Goal: Contribute content: Contribute content

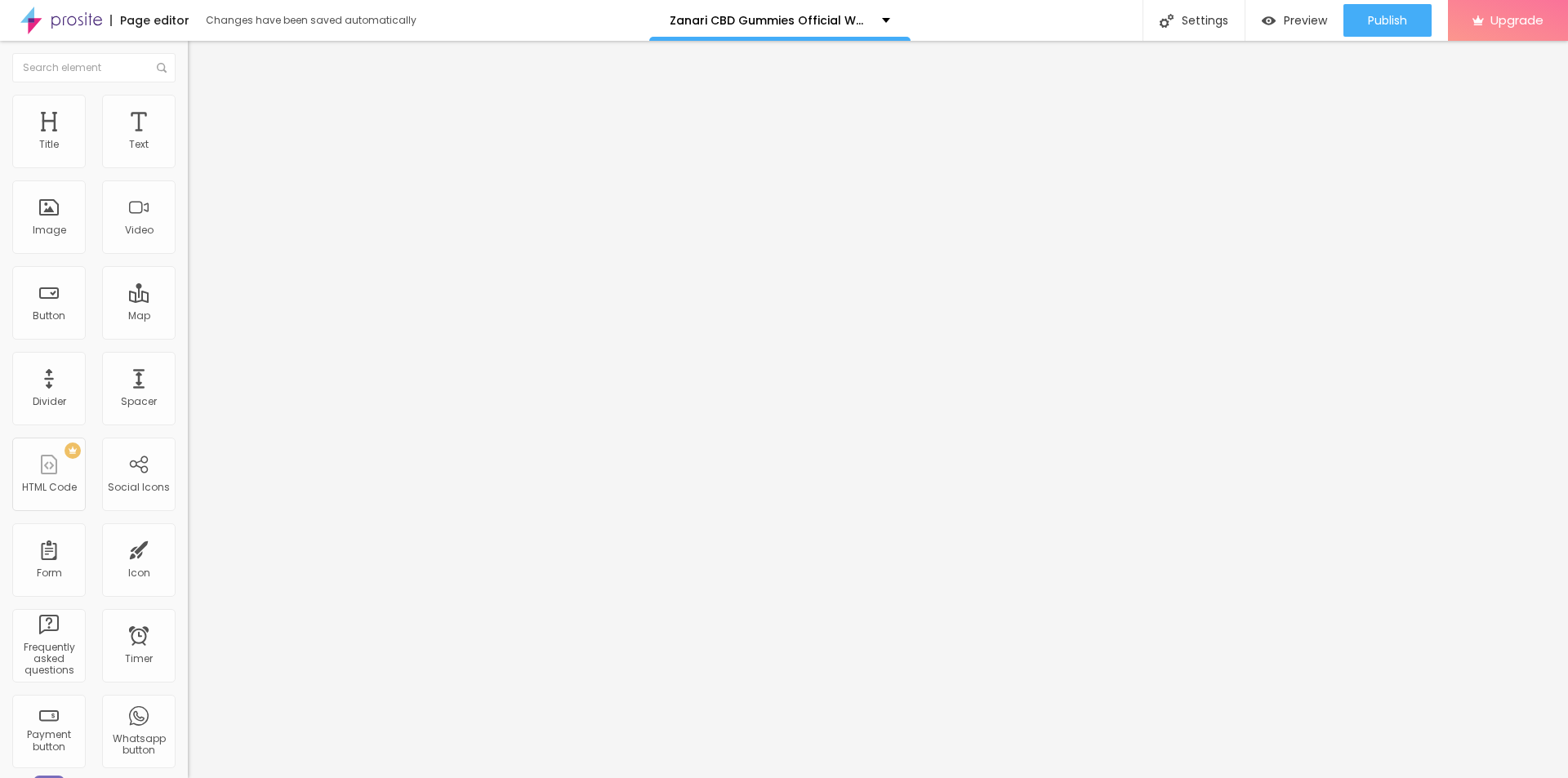
click at [194, 237] on icon "button" at bounding box center [199, 231] width 9 height 9
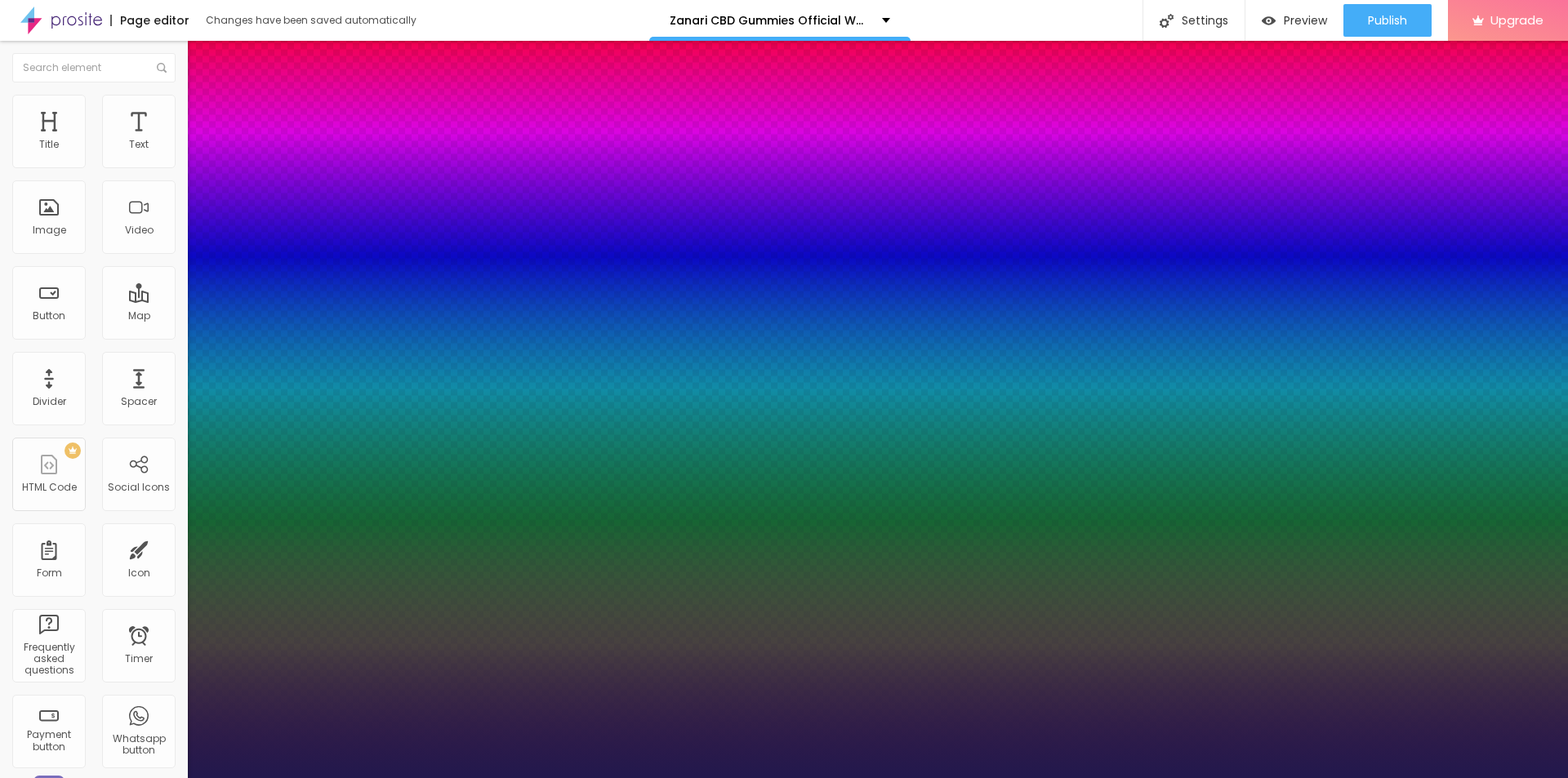
type input "19"
type input "1"
type input "22"
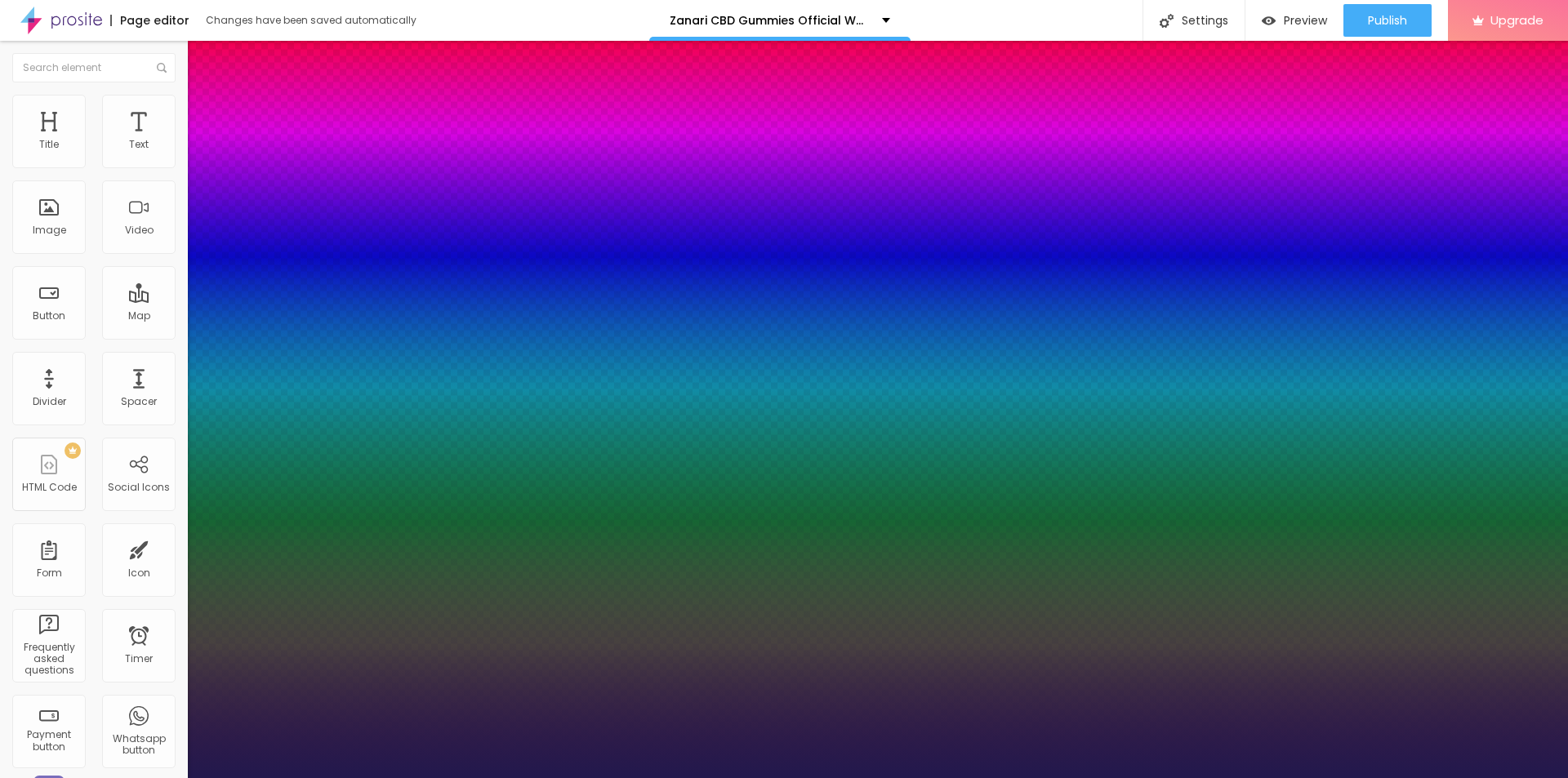
type input "1"
type input "25"
type input "1"
type input "26"
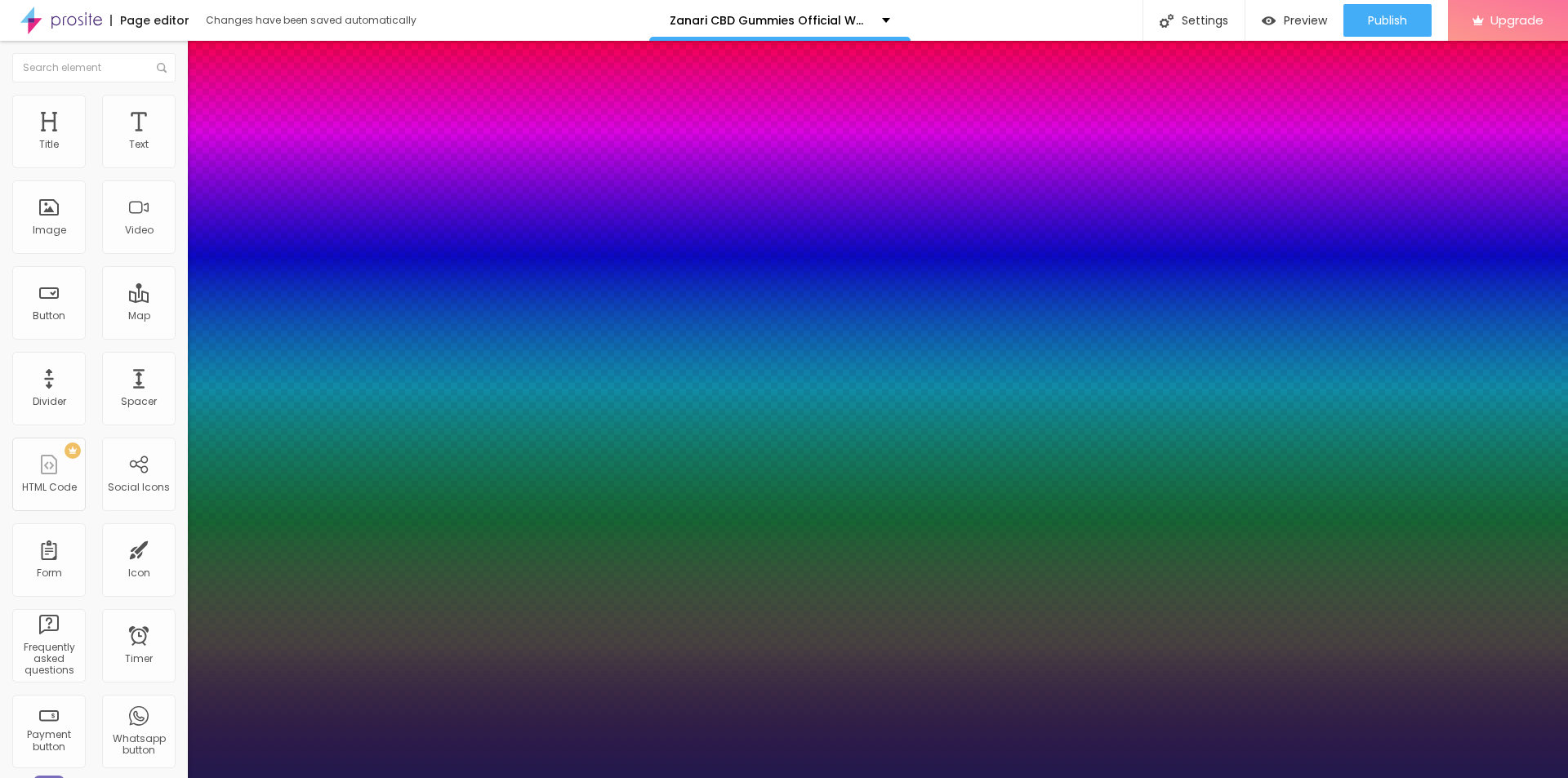
type input "26"
type input "1"
type input "27"
type input "1"
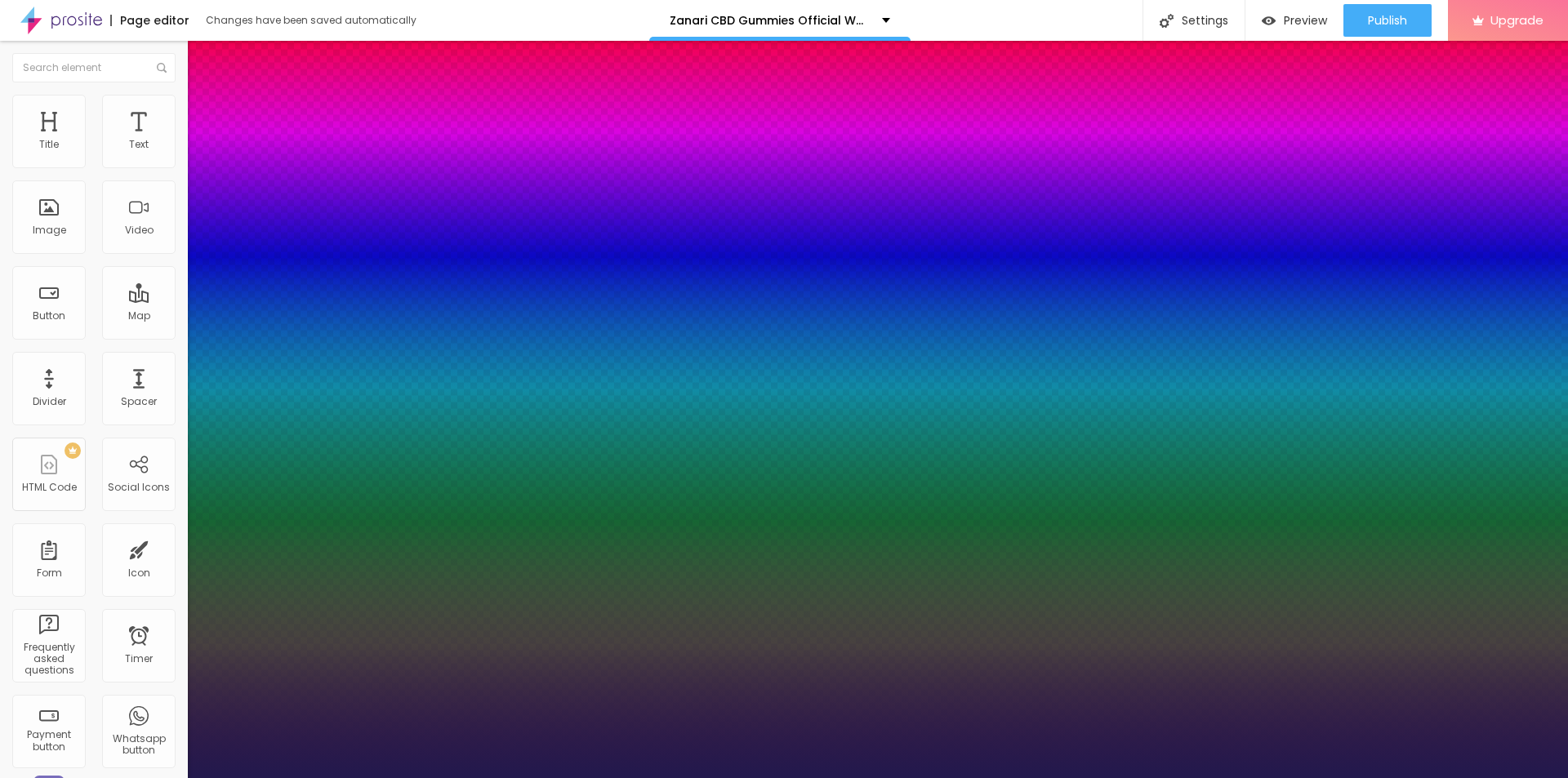
type input "29"
type input "1"
type input "30"
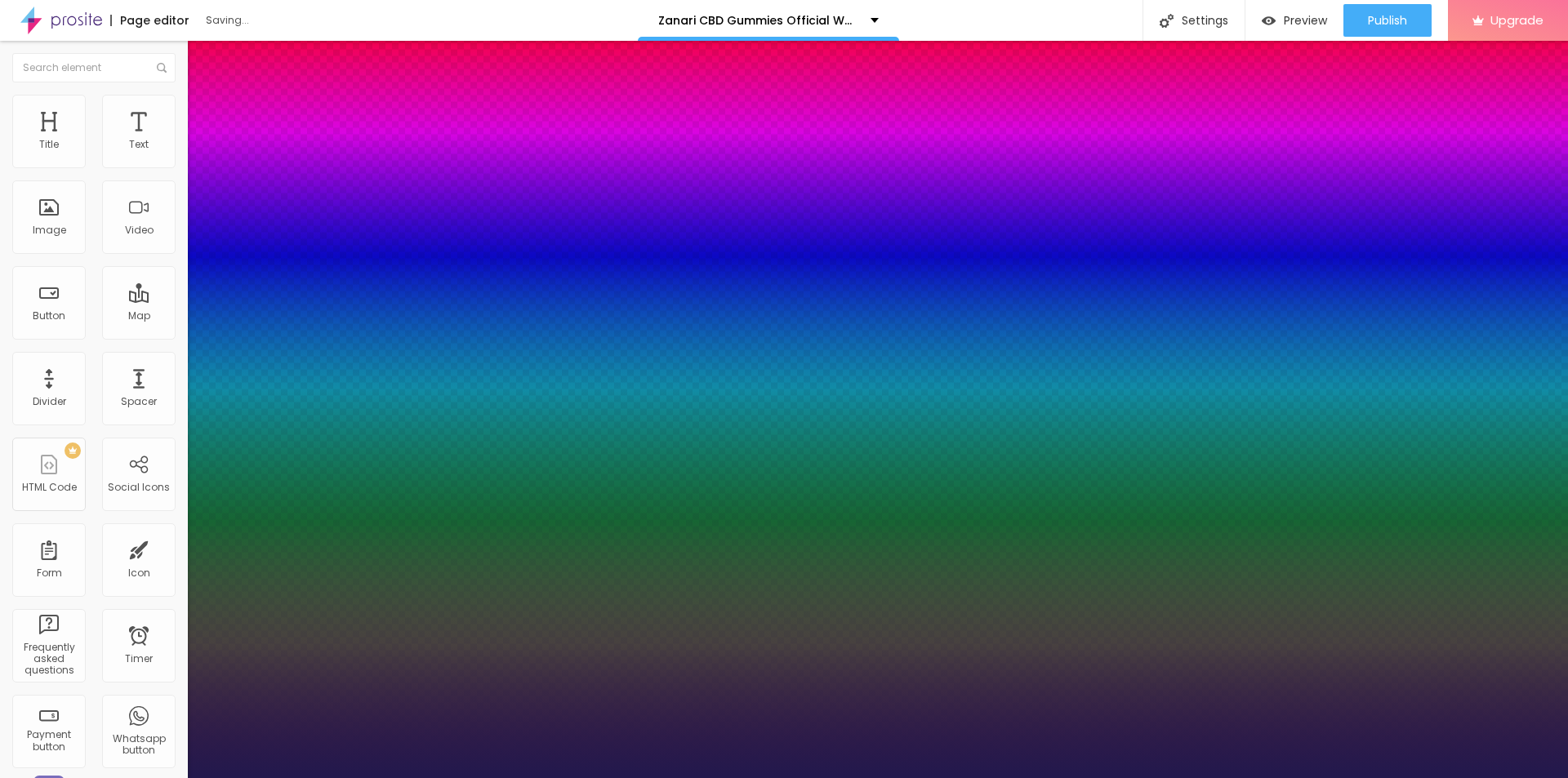
type input "1"
type input "34"
type input "1"
type input "35"
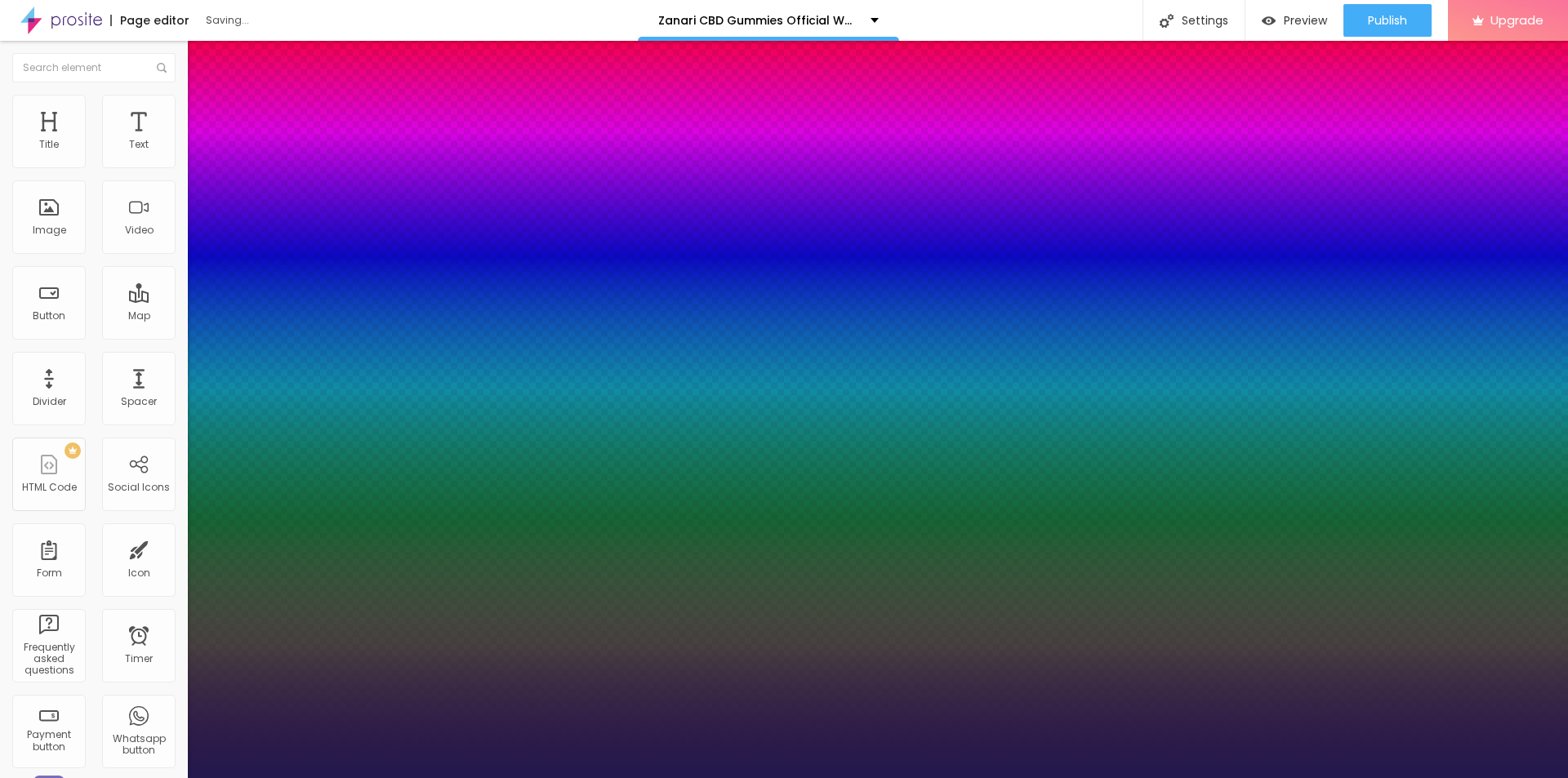
type input "35"
type input "1"
drag, startPoint x: 224, startPoint y: 457, endPoint x: 245, endPoint y: 460, distance: 21.2
type input "35"
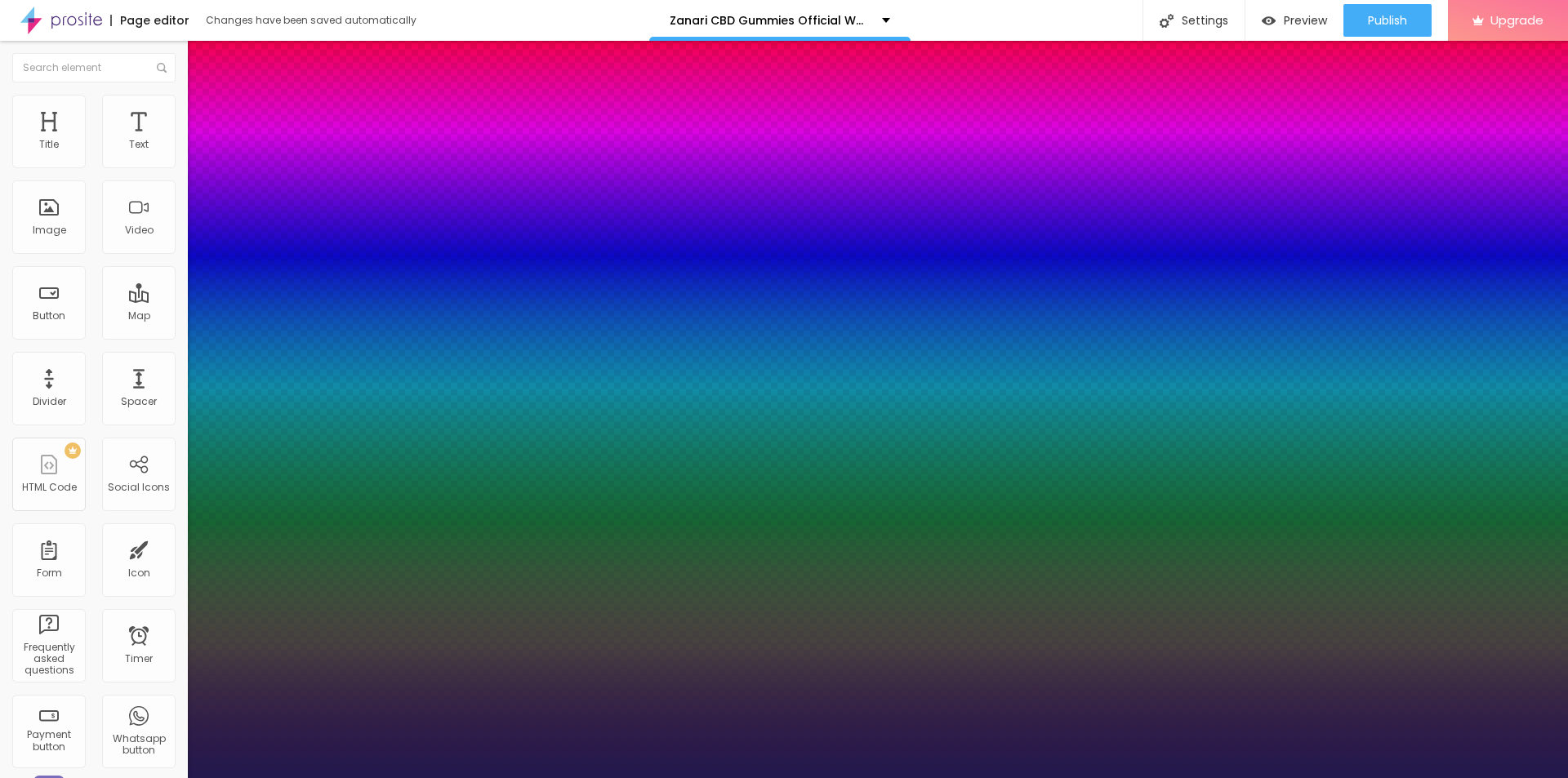
click at [757, 777] on div at bounding box center [784, 778] width 1568 height 0
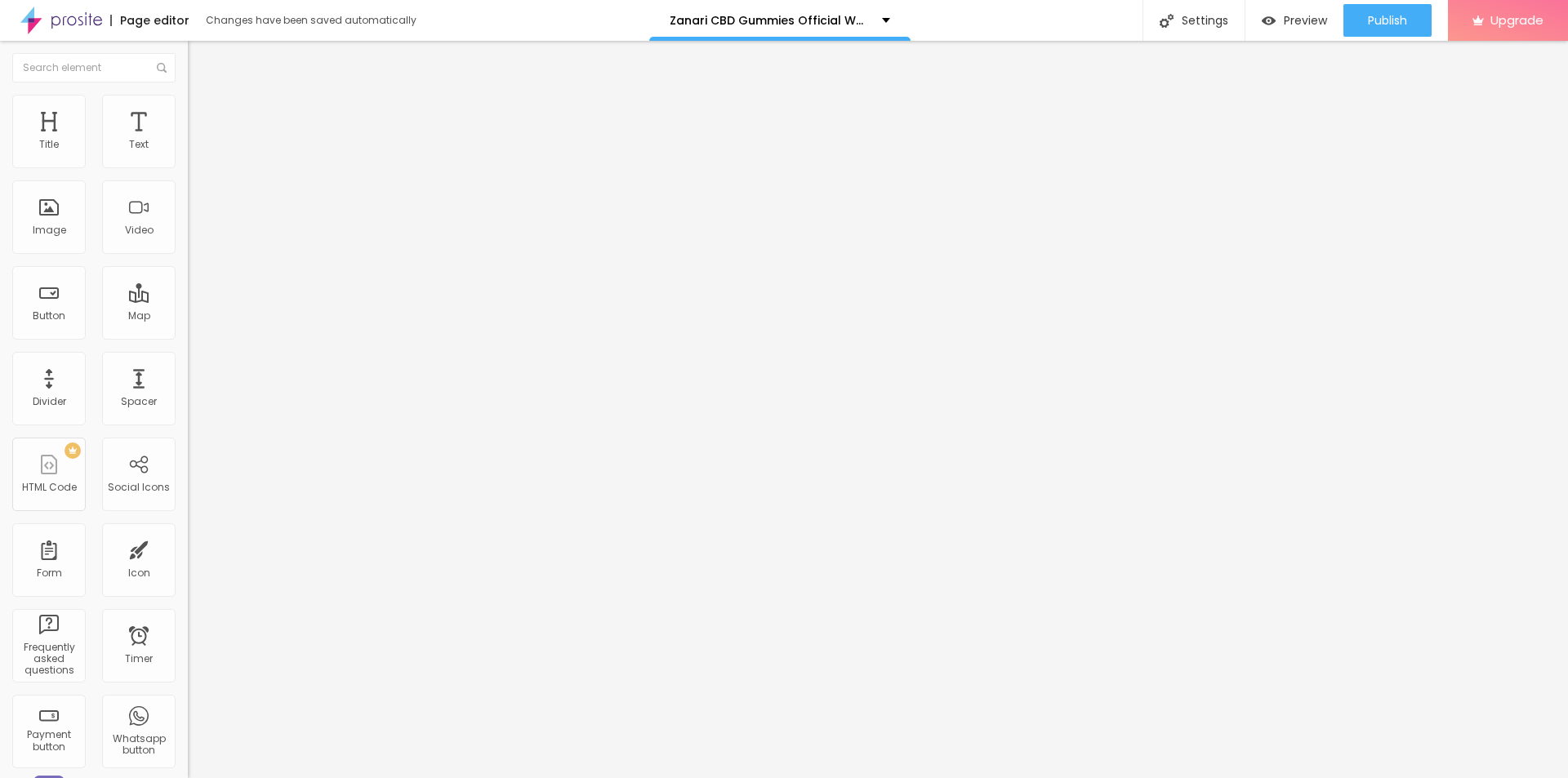
click at [188, 140] on span "Add image" at bounding box center [221, 133] width 67 height 14
drag, startPoint x: 1468, startPoint y: 691, endPoint x: 1459, endPoint y: 692, distance: 9.1
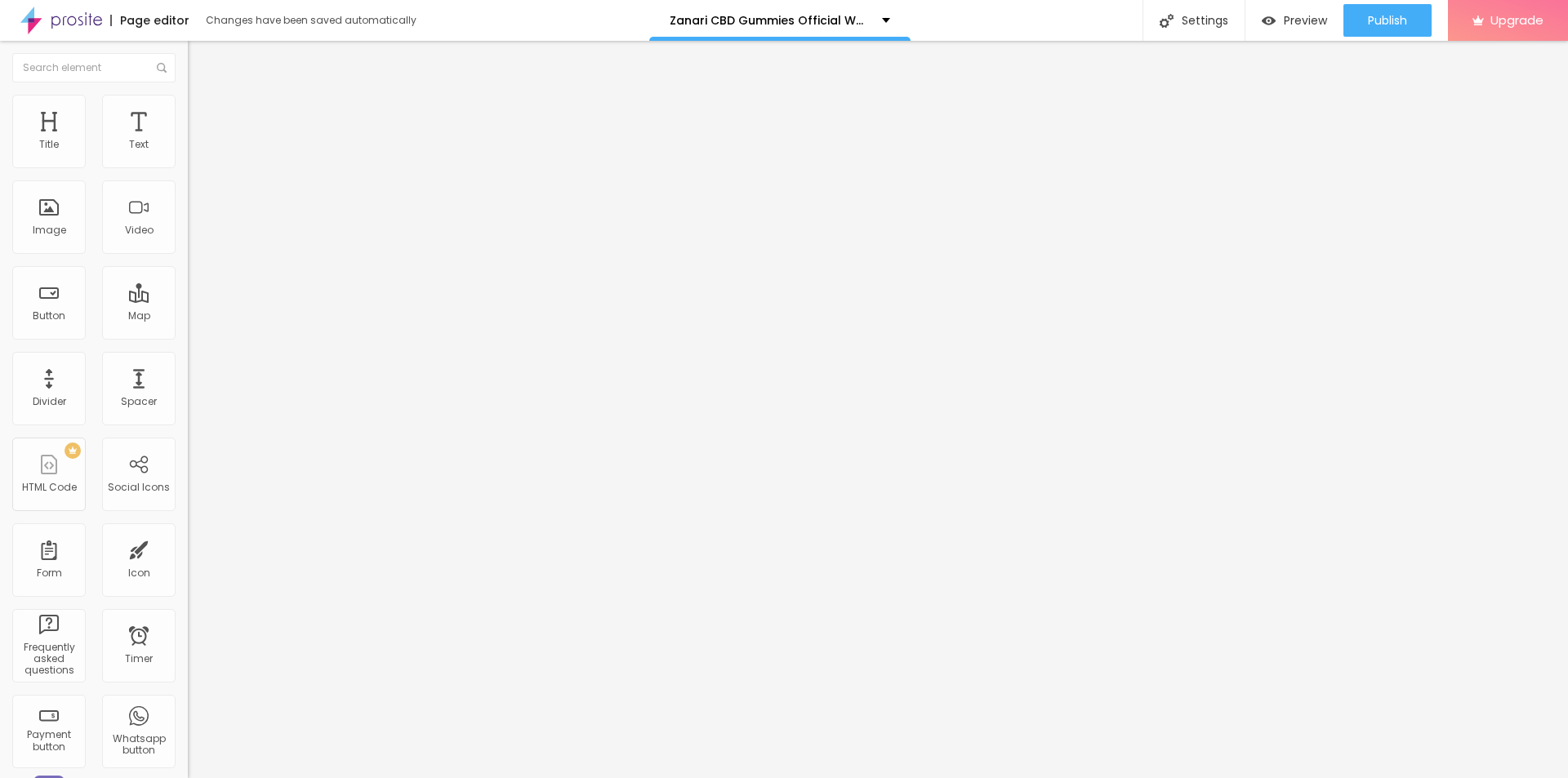
click at [188, 335] on input "https://" at bounding box center [286, 326] width 196 height 16
paste input "[DOMAIN_NAME][URL]"
type input "[URL][DOMAIN_NAME]"
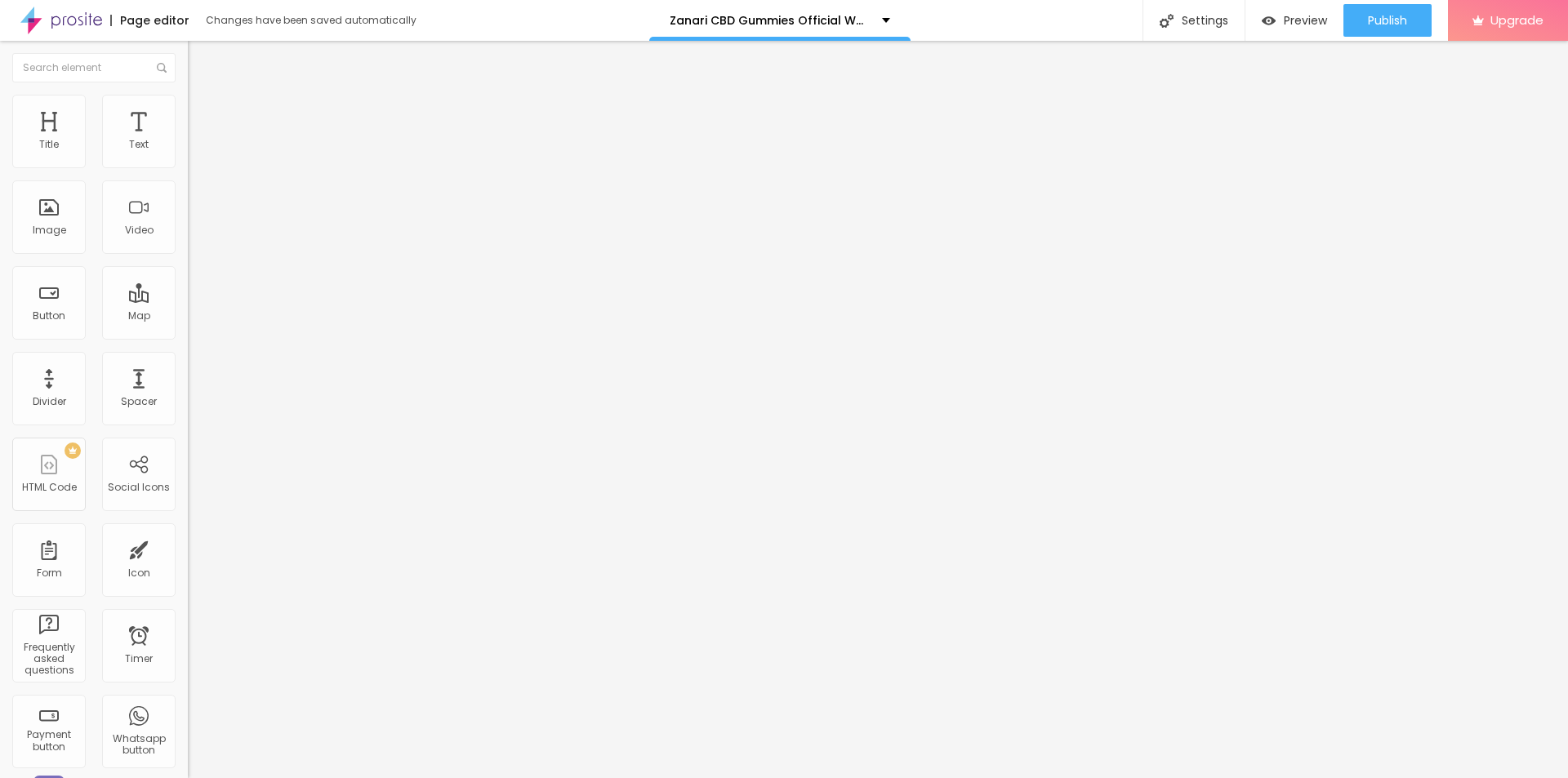
click at [188, 165] on input "text" at bounding box center [286, 156] width 196 height 16
paste input "Zanari CBD Gummies"
type input "Zanari CBD Gummies"
click at [188, 103] on ul "Content Style Advanced" at bounding box center [281, 103] width 188 height 49
click at [188, 97] on img at bounding box center [195, 102] width 15 height 15
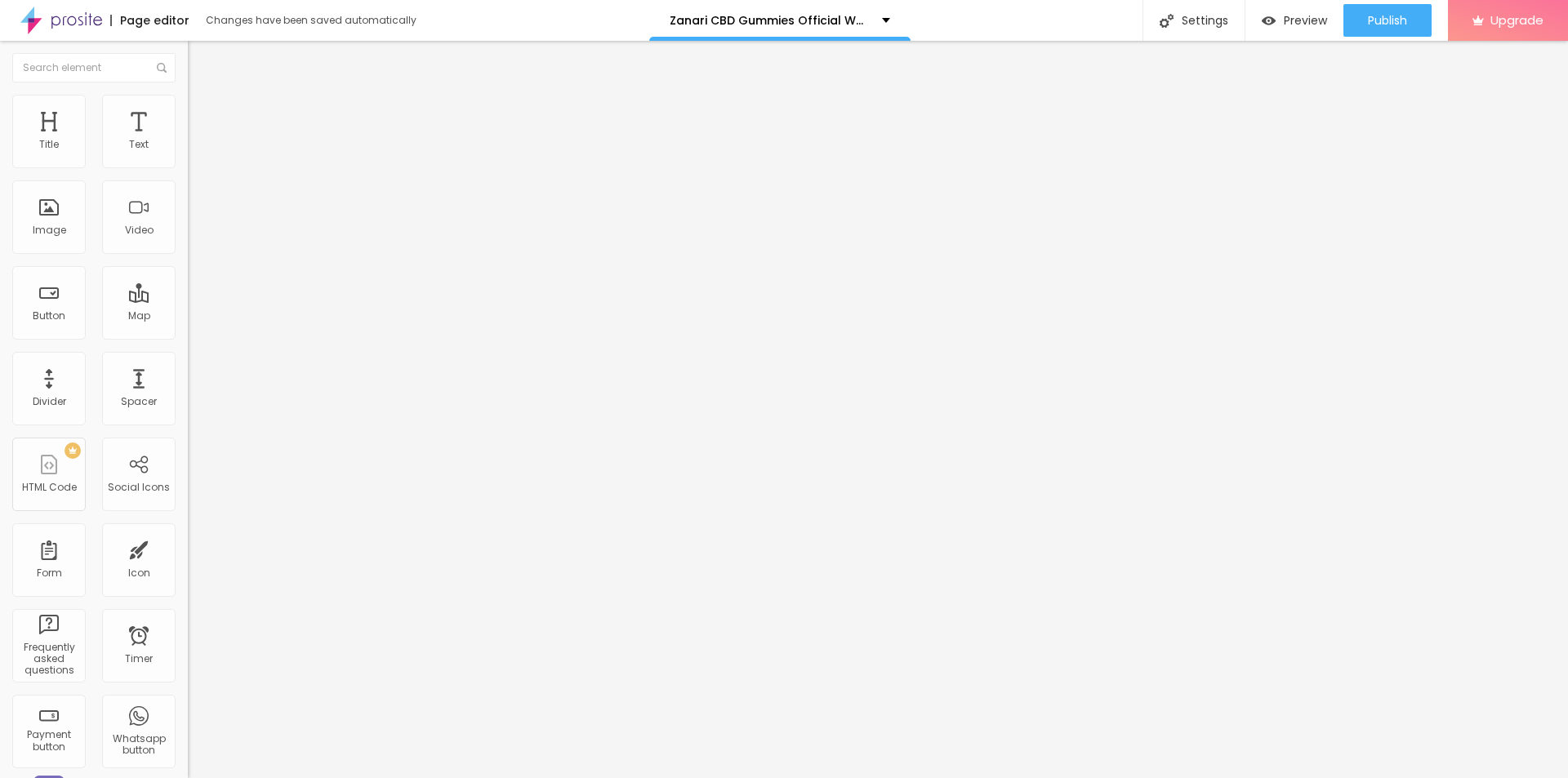
type input "95"
type input "90"
type input "85"
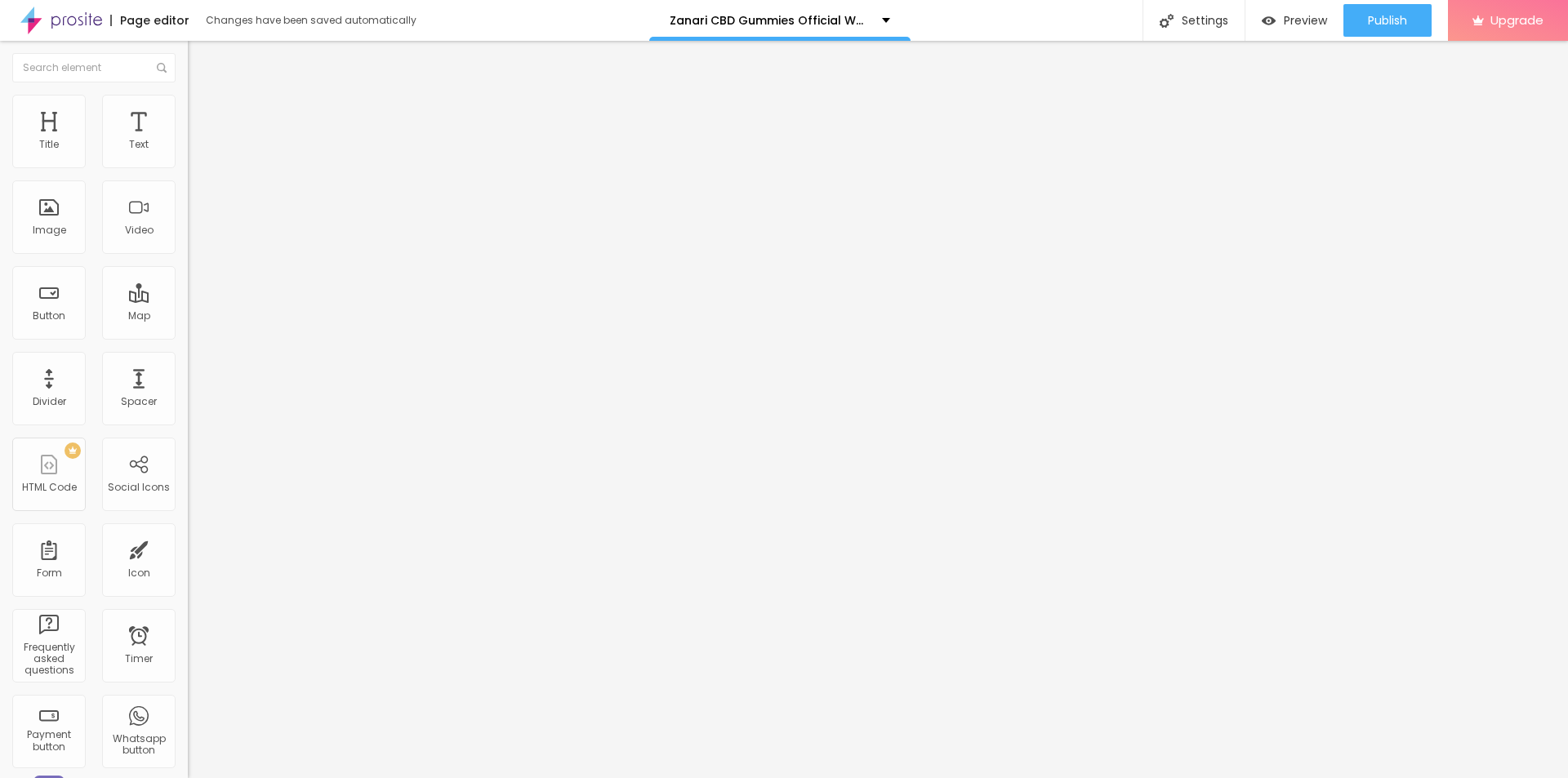
type input "85"
type input "80"
type input "75"
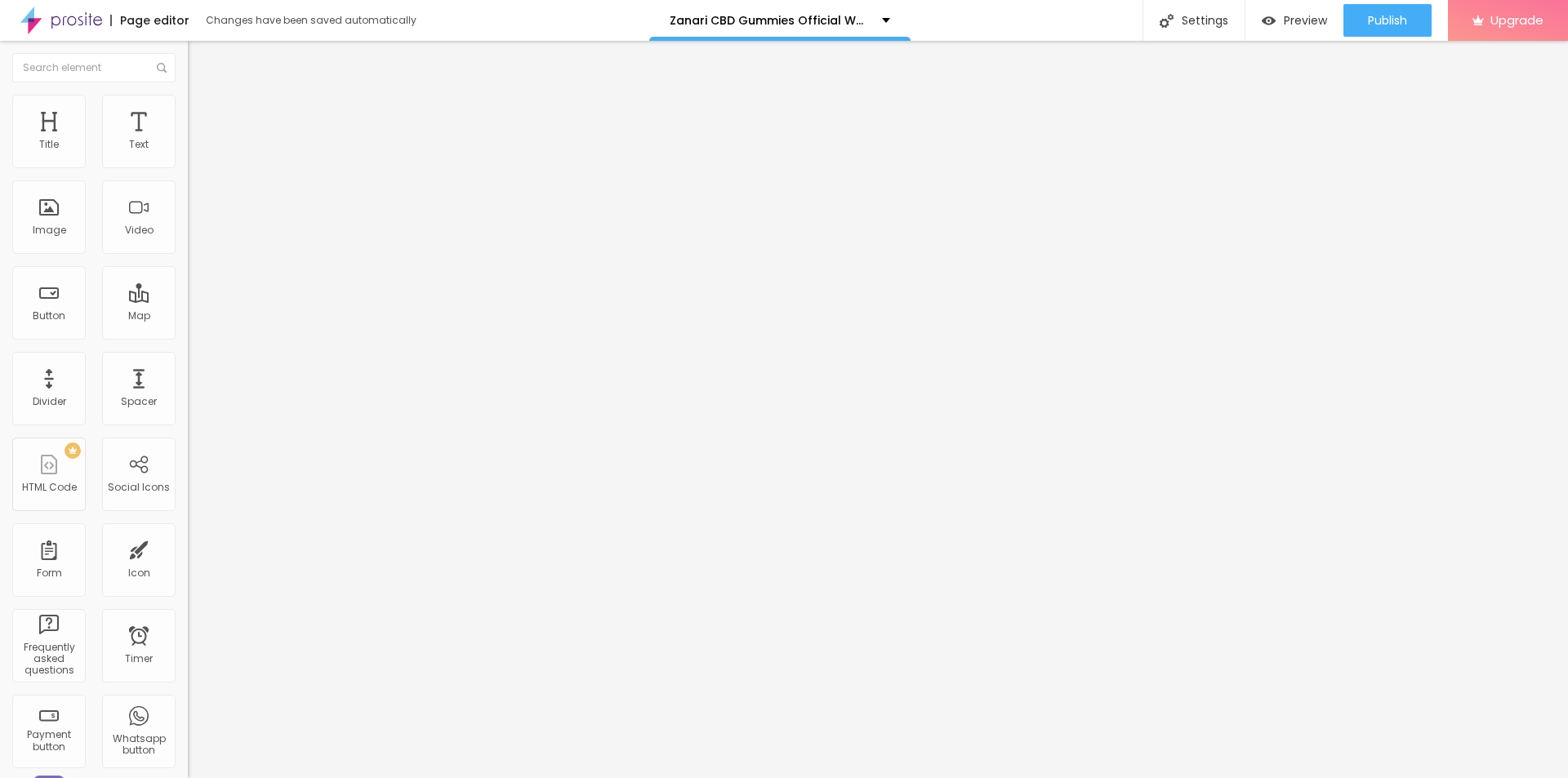
type input "70"
type input "65"
type input "60"
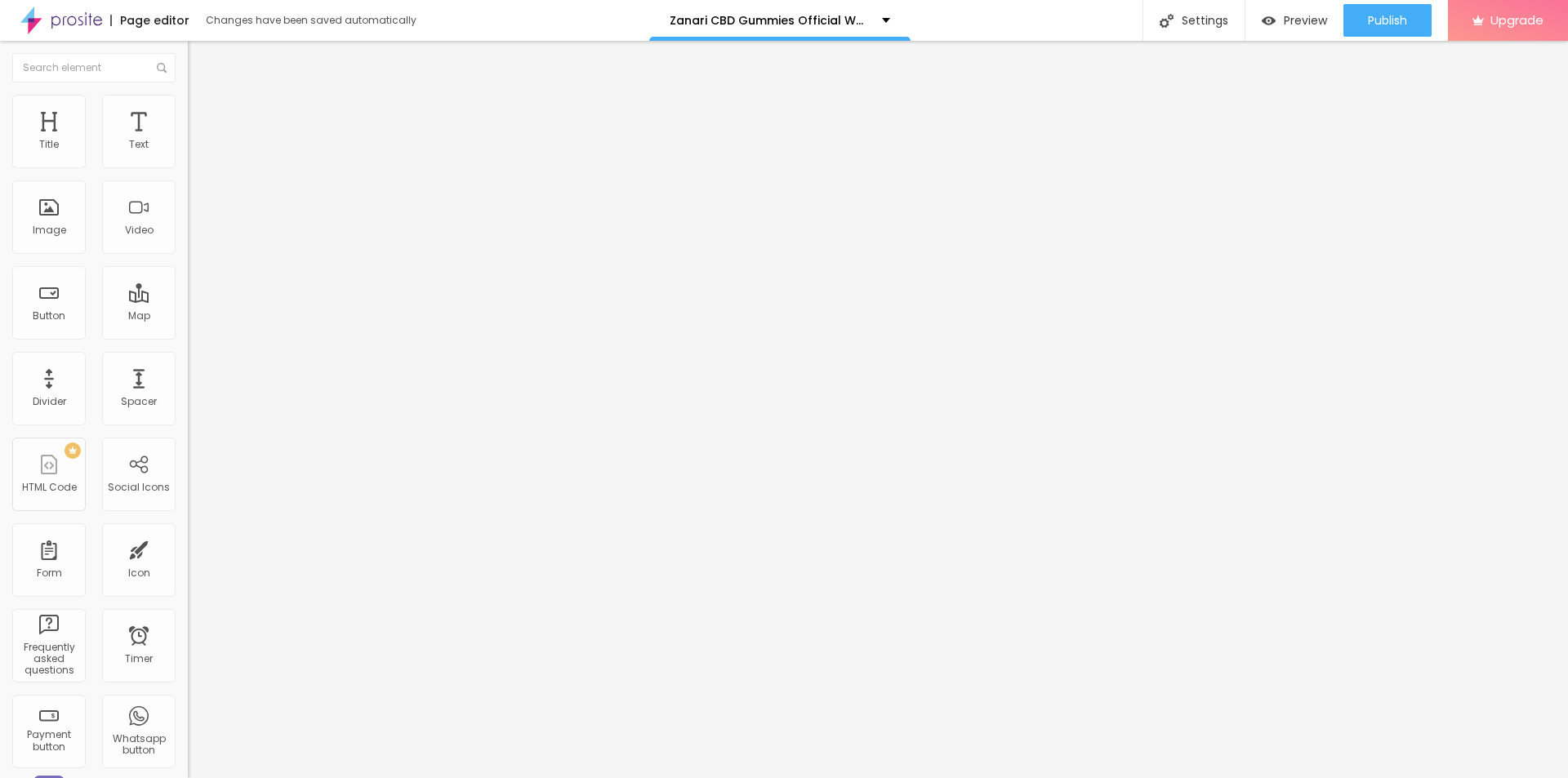
drag, startPoint x: 167, startPoint y: 172, endPoint x: 101, endPoint y: 169, distance: 66.1
type input "60"
click at [188, 167] on input "range" at bounding box center [240, 160] width 105 height 13
click at [194, 152] on icon "button" at bounding box center [199, 146] width 9 height 9
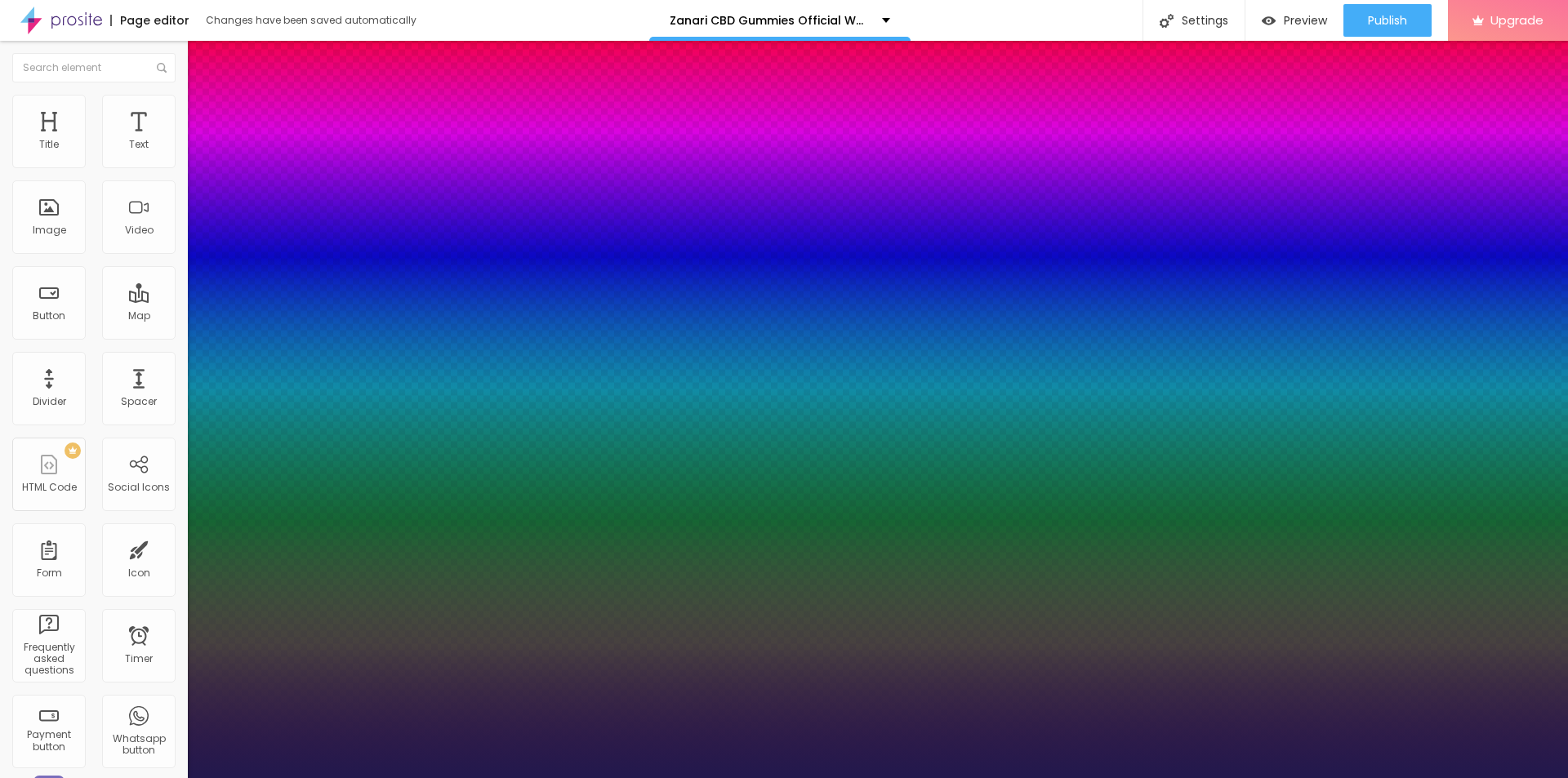
type input "1"
type input "14"
type input "1"
type input "15"
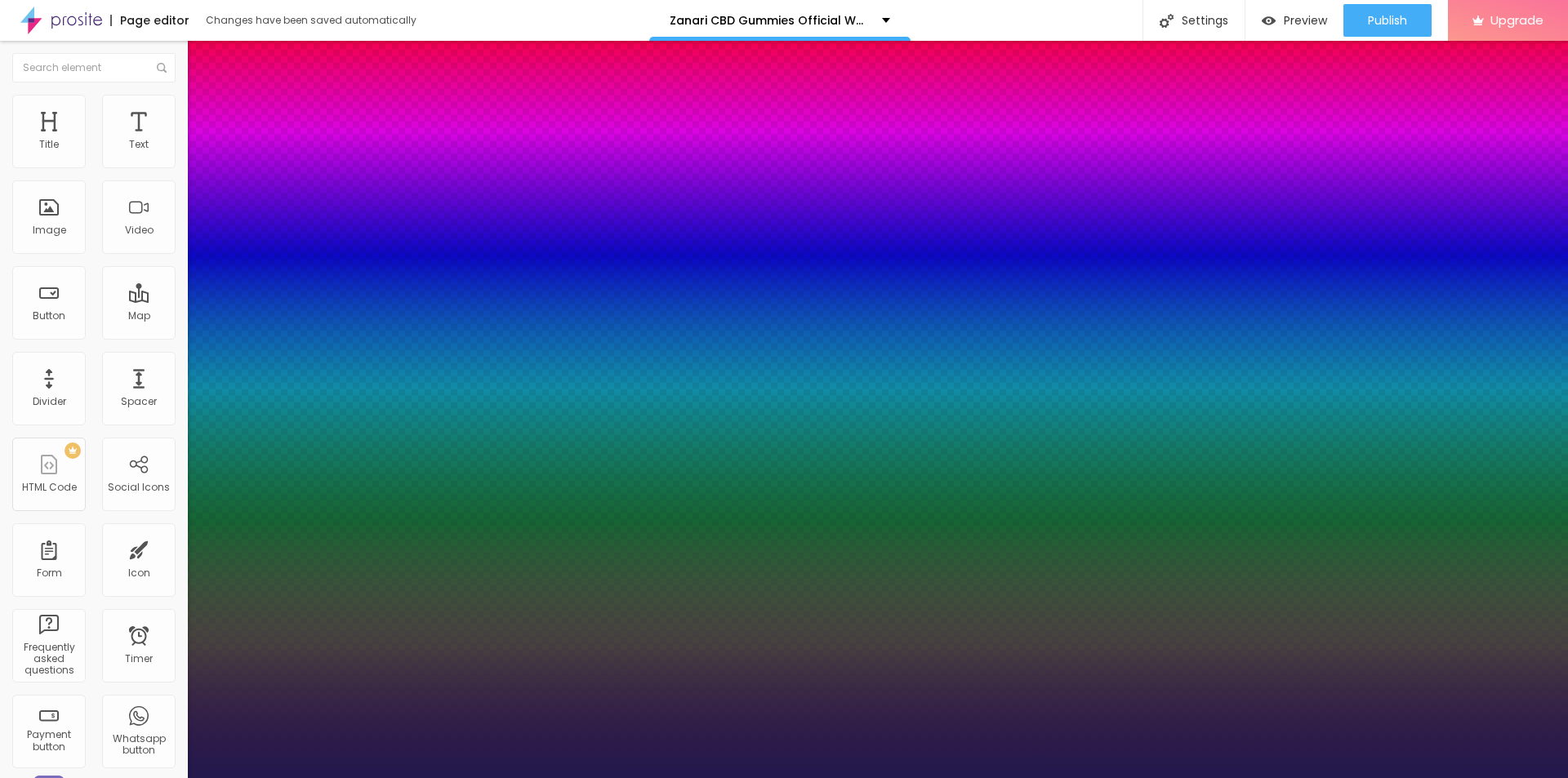
type input "15"
type input "1"
type input "16"
type input "1"
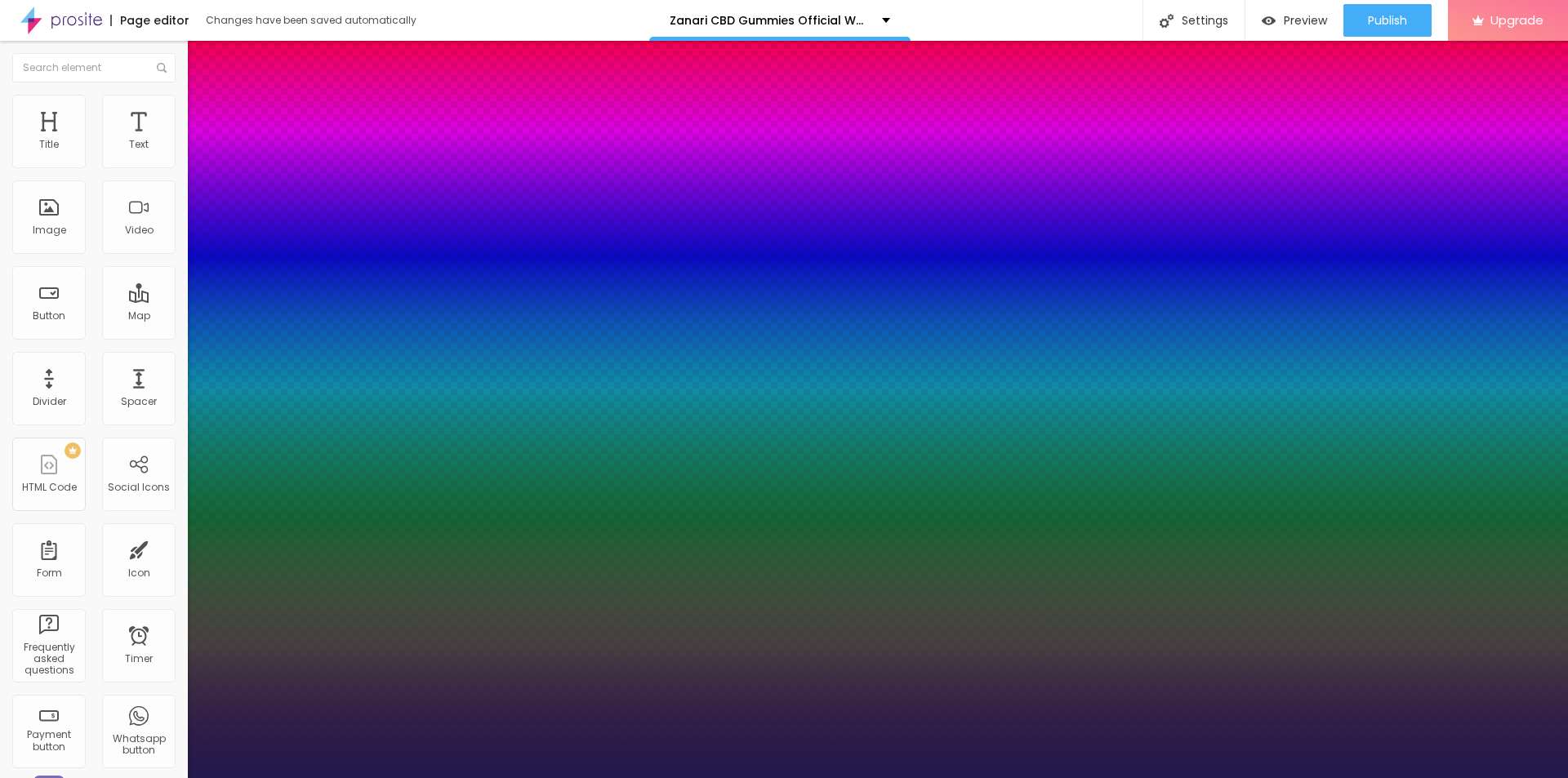
type input "17"
type input "1"
type input "18"
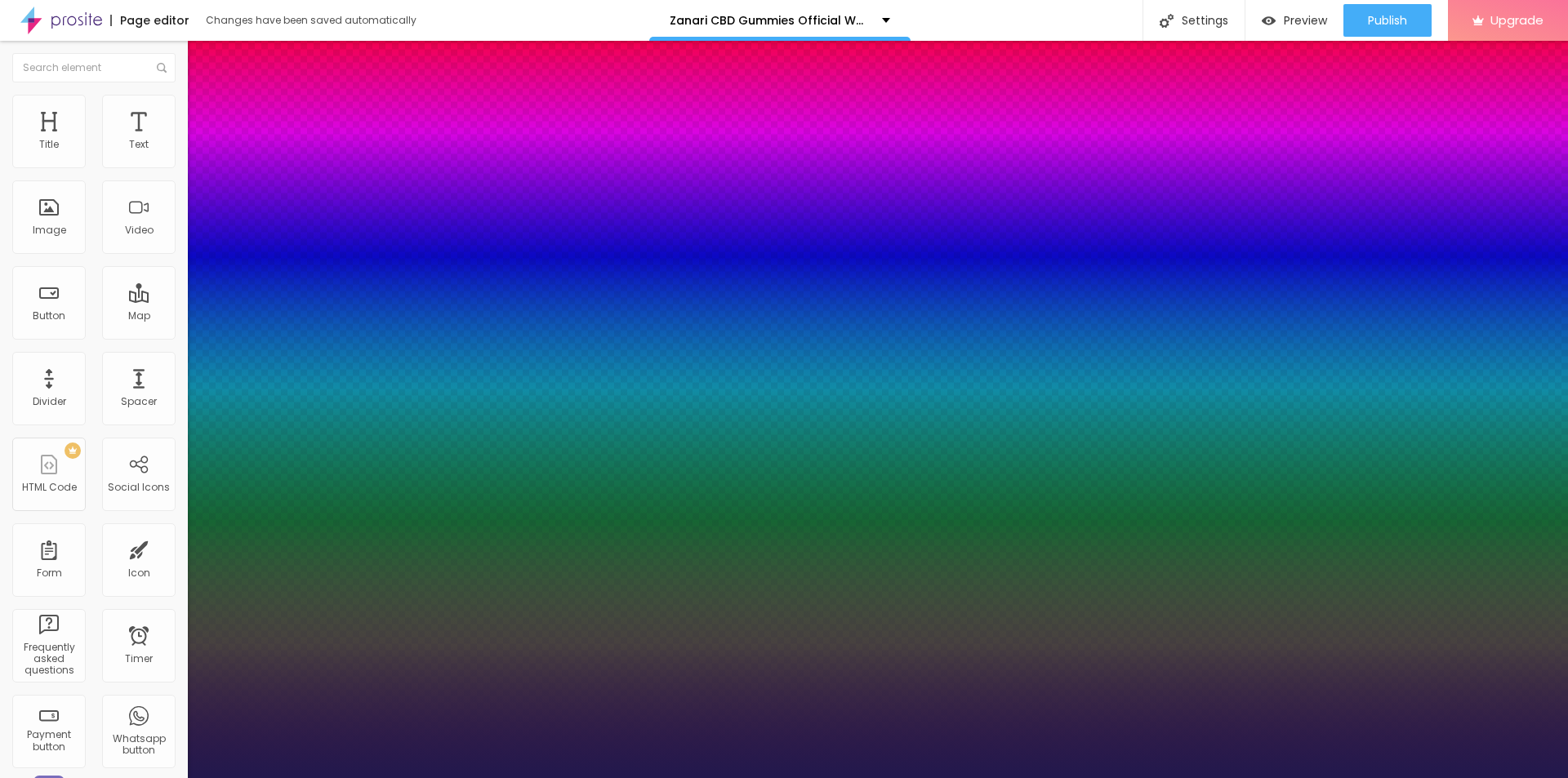
type input "1"
type input "19"
type input "1"
type input "19"
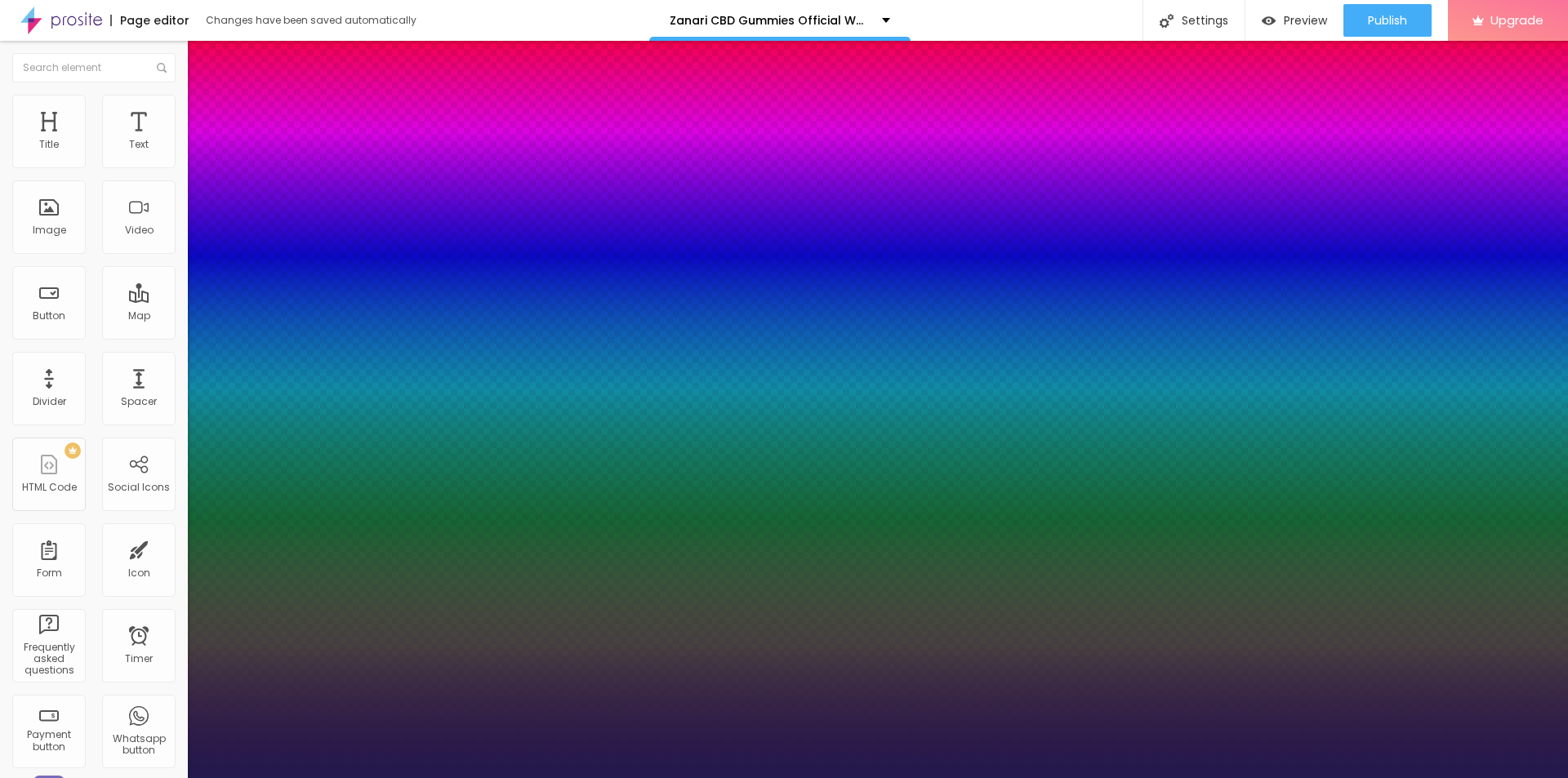
type input "1"
click at [694, 777] on div at bounding box center [784, 778] width 1568 height 0
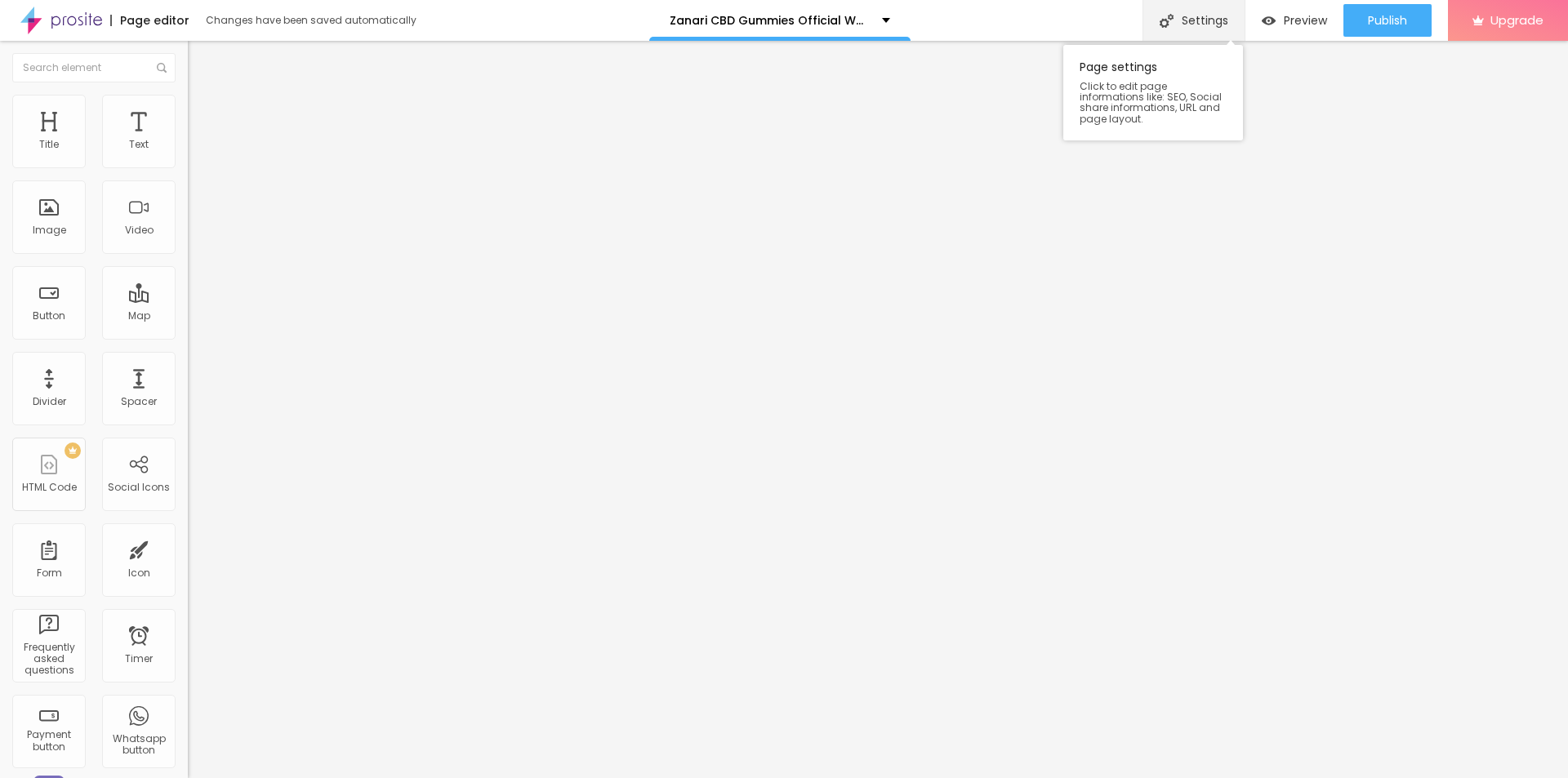
click at [1208, 26] on div "Settings" at bounding box center [1193, 21] width 102 height 41
paste input "Zanari CBD Gummies"
paste input "(We Tried It 45 Days) My Honest Reviews and Complaints"
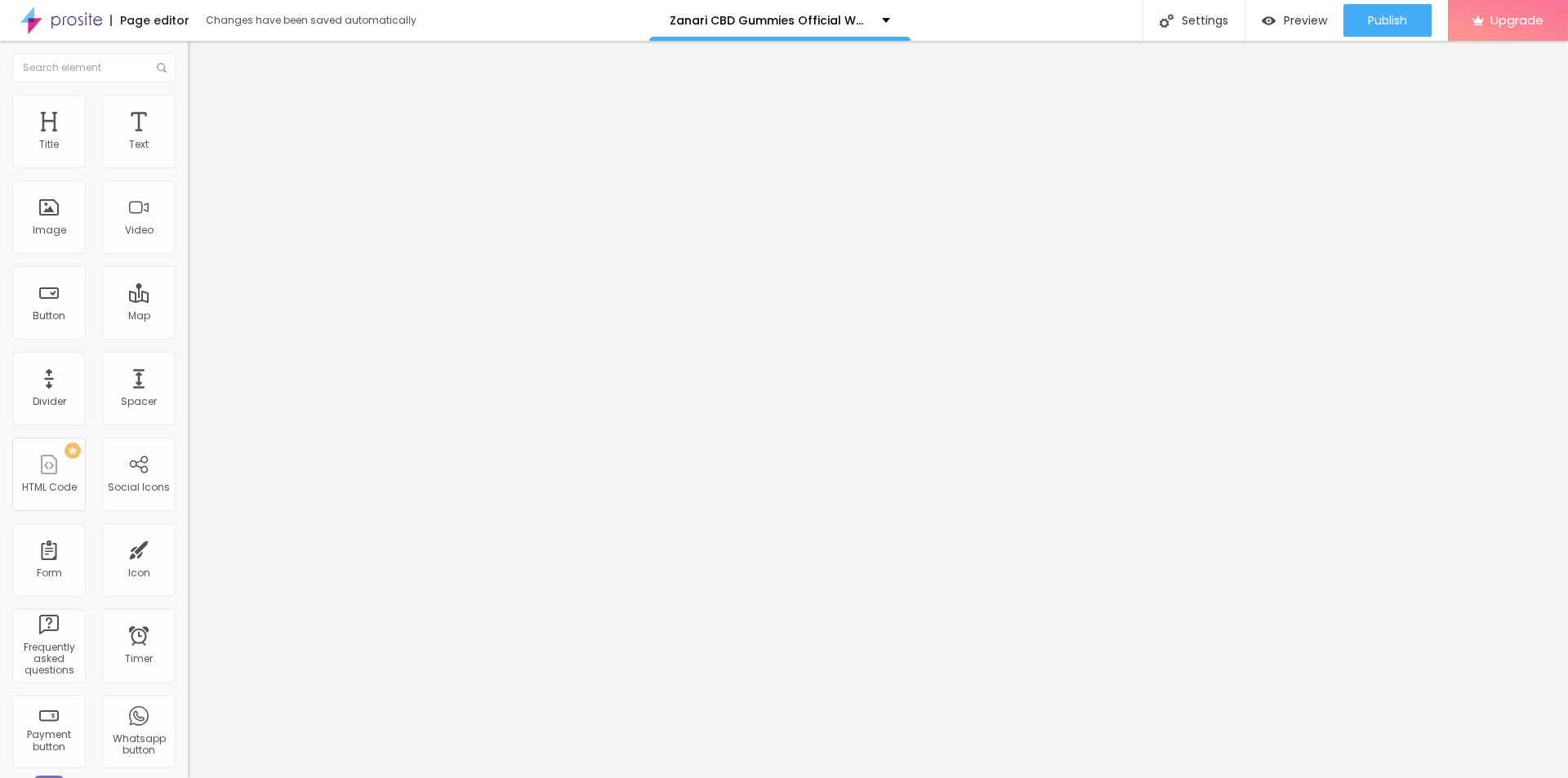
scroll to position [0, 22]
type input "Zanari CBD Gummies (We Tried It 45 Days) My Honest Reviews and Complaints"
paste textarea "Zanari CBD Gummies support your Endocannabinoid System (ECS) – the system that …"
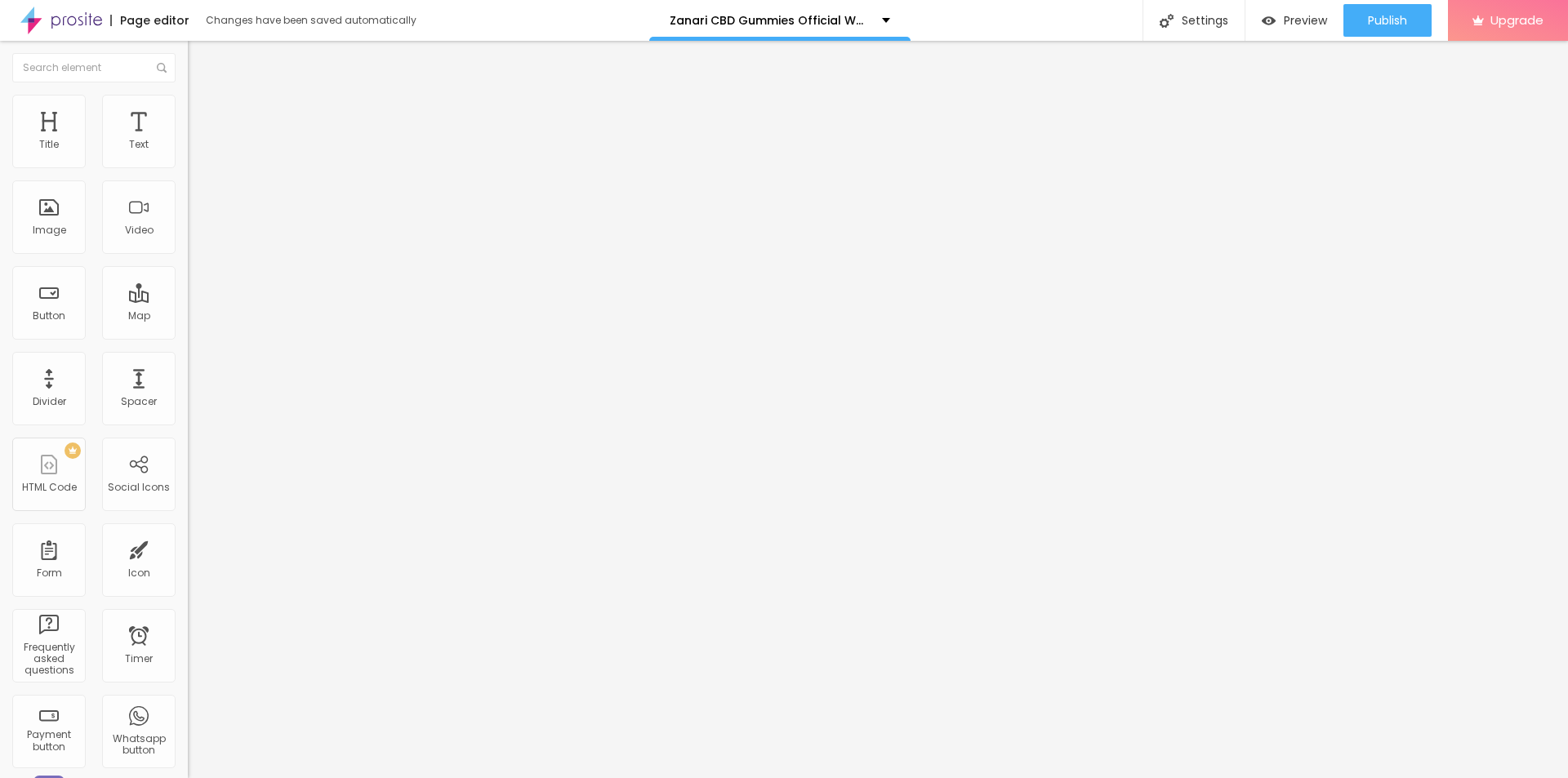
scroll to position [7, 0]
type textarea "Zanari CBD Gummies support your Endocannabinoid System (ECS) – the system that …"
drag, startPoint x: 752, startPoint y: 393, endPoint x: 569, endPoint y: 395, distance: 183.0
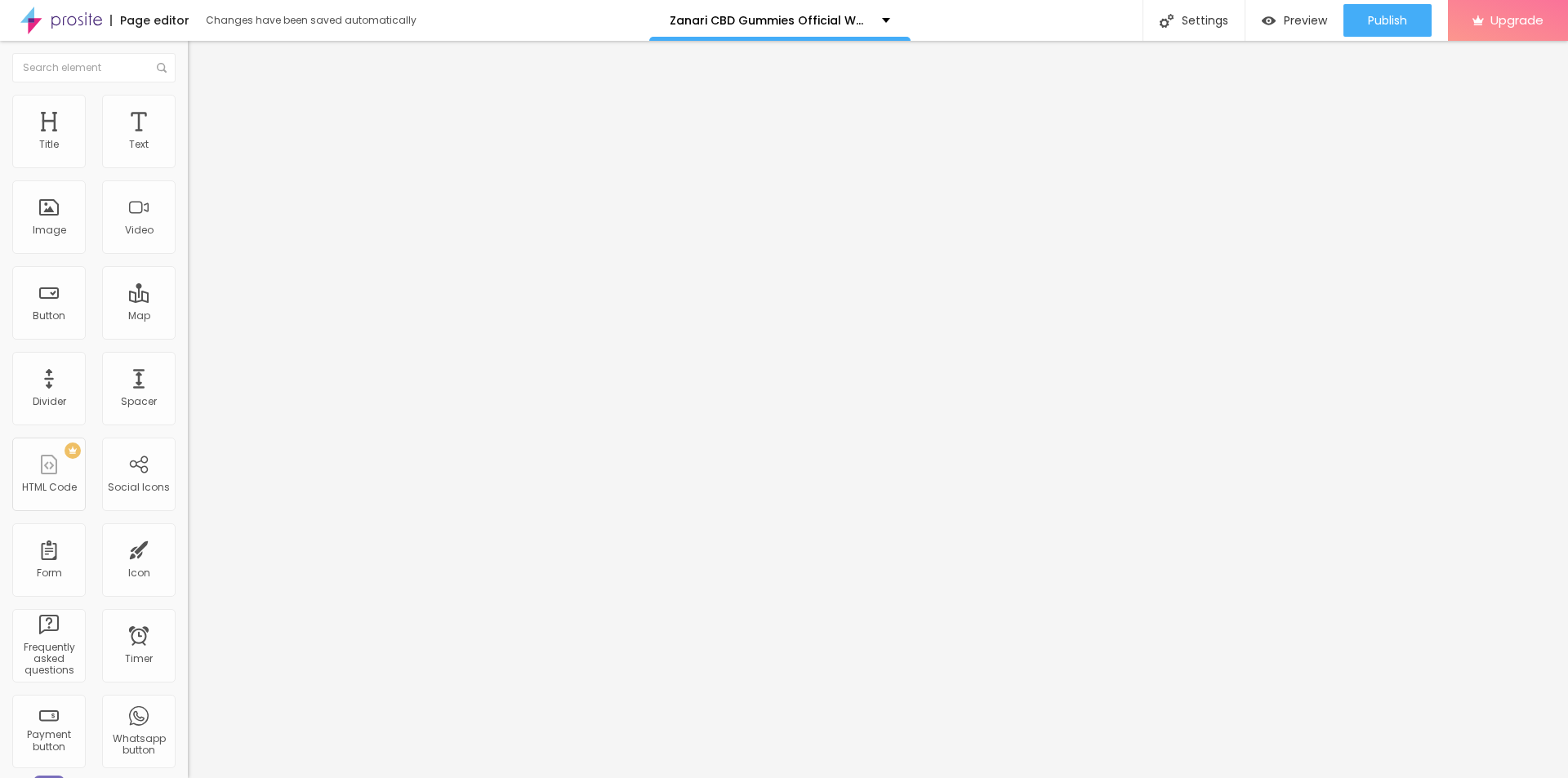
paste textarea "Zanari CBD Gummies"
type textarea "Zanari CBD Gummies"
click at [1368, 35] on div "Publish" at bounding box center [1387, 20] width 39 height 33
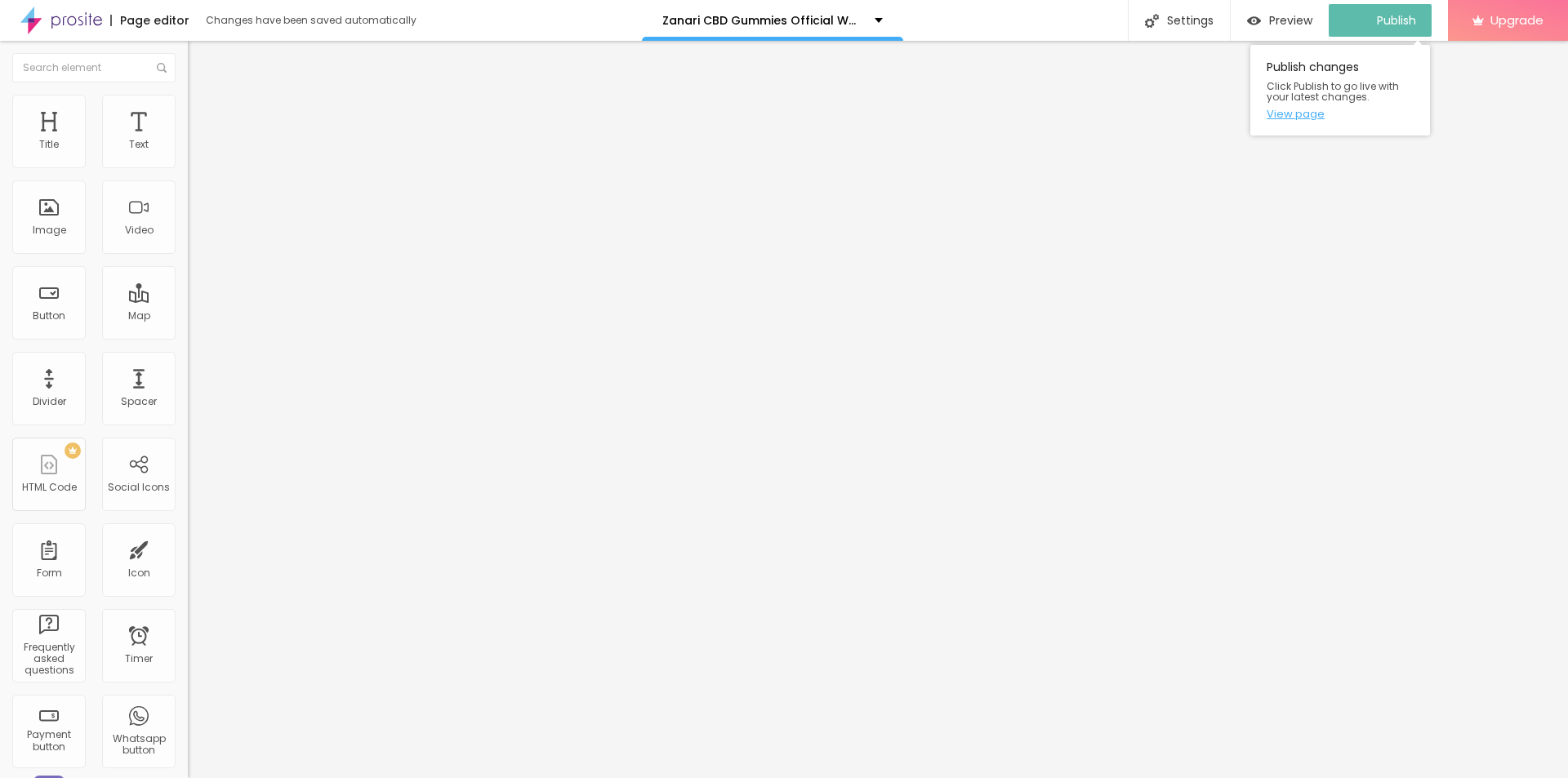
click at [1282, 116] on link "View page" at bounding box center [1339, 113] width 147 height 10
